Goal: Task Accomplishment & Management: Use online tool/utility

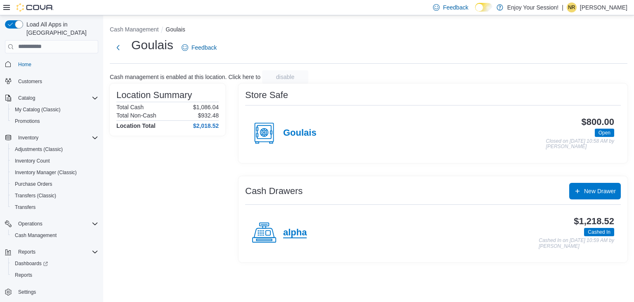
click at [286, 233] on h4 "alpha" at bounding box center [295, 232] width 24 height 11
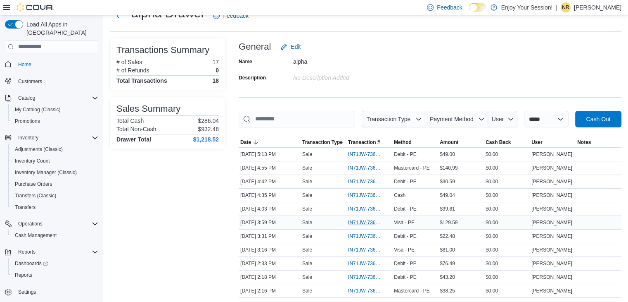
scroll to position [41, 0]
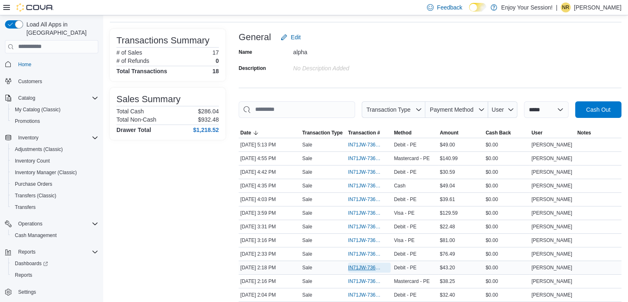
click at [366, 264] on span "IN71JW-7364356" at bounding box center [365, 267] width 34 height 7
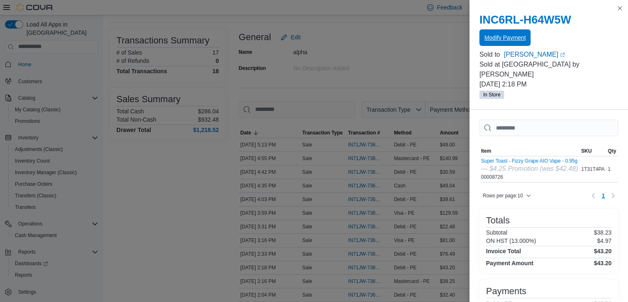
click at [505, 40] on span "Modify Payment" at bounding box center [505, 37] width 41 height 8
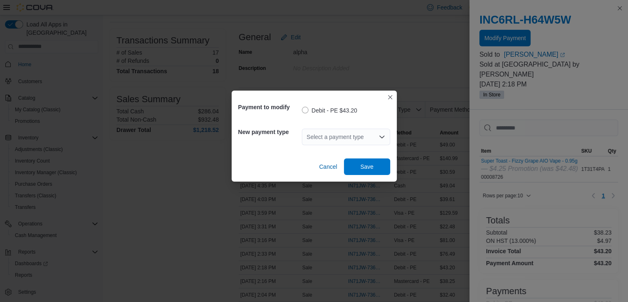
click at [329, 135] on div "Select a payment type" at bounding box center [346, 136] width 88 height 17
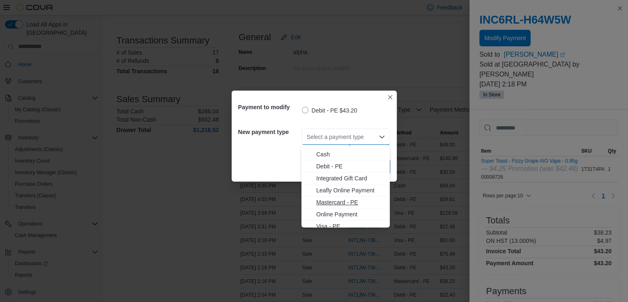
scroll to position [13, 0]
click at [326, 195] on span "Mastercard - PE" at bounding box center [350, 197] width 69 height 8
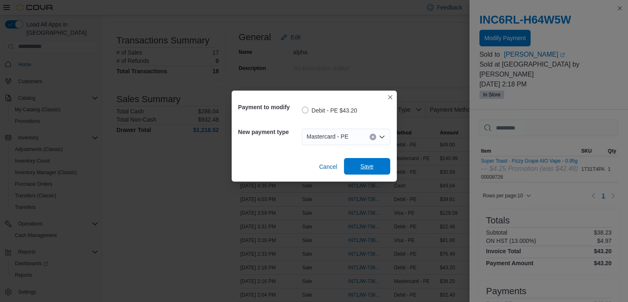
click at [373, 163] on span "Save" at bounding box center [367, 166] width 13 height 8
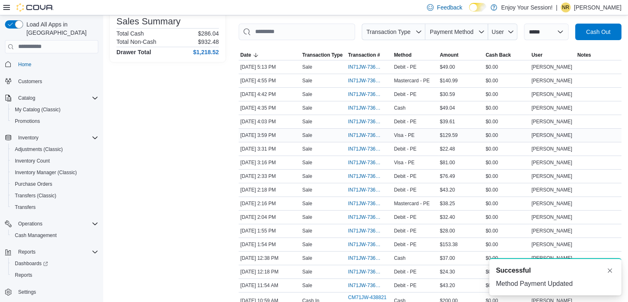
scroll to position [124, 0]
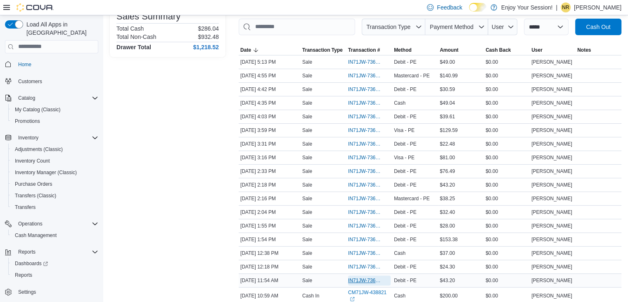
click at [362, 277] on span "IN71JW-7363623" at bounding box center [365, 280] width 34 height 7
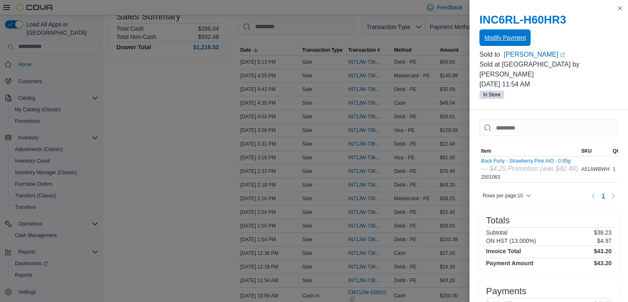
click at [499, 39] on span "Modify Payment" at bounding box center [505, 37] width 41 height 8
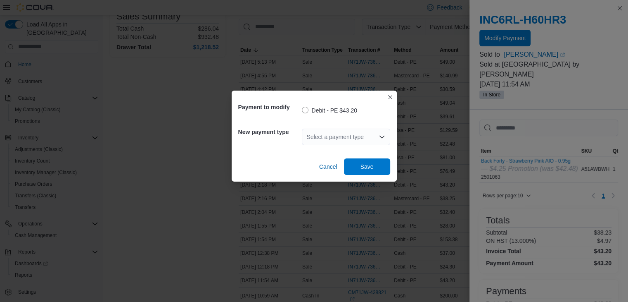
click at [323, 138] on div "Select a payment type" at bounding box center [346, 136] width 88 height 17
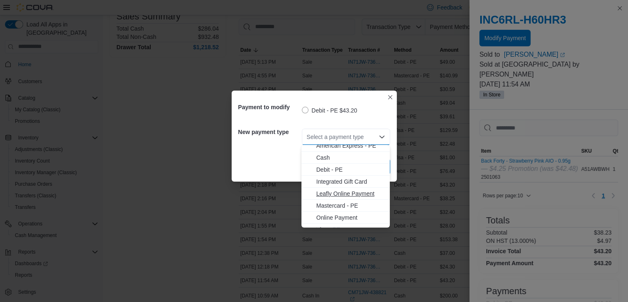
scroll to position [13, 0]
click at [337, 220] on span "Visa - PE" at bounding box center [350, 221] width 69 height 8
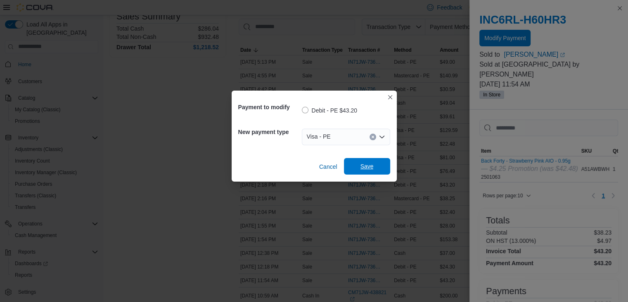
drag, startPoint x: 365, startPoint y: 157, endPoint x: 363, endPoint y: 161, distance: 4.6
click at [364, 158] on div "Cancel Save" at bounding box center [314, 163] width 152 height 23
click at [362, 161] on span "Save" at bounding box center [367, 166] width 36 height 17
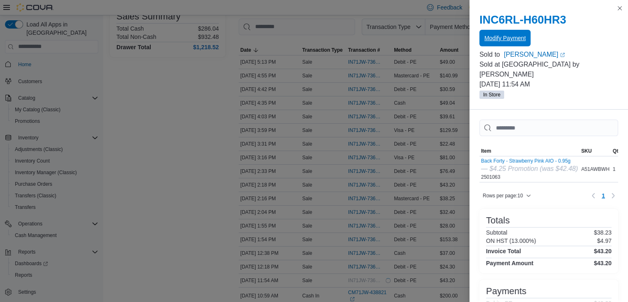
scroll to position [0, 0]
